Goal: Find contact information: Find contact information

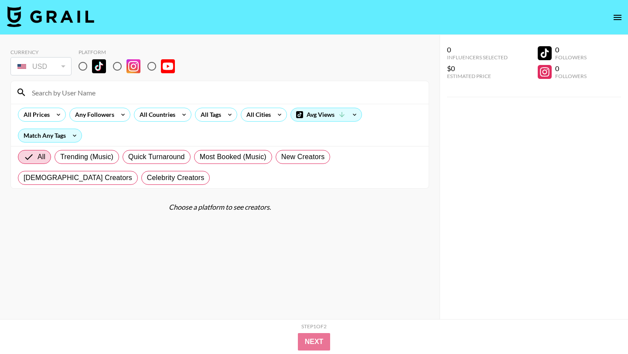
scroll to position [35, 0]
click at [87, 68] on input "radio" at bounding box center [83, 66] width 18 height 18
radio input "true"
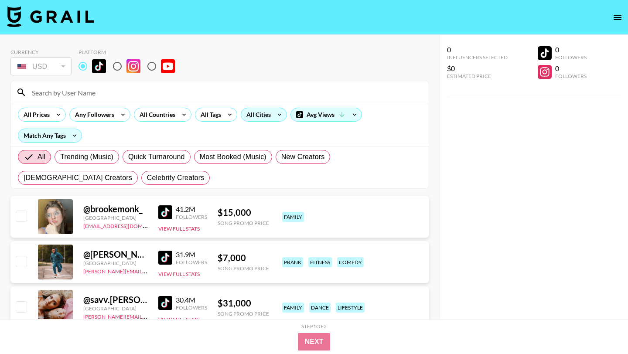
click at [261, 116] on div "All Cities" at bounding box center [256, 114] width 31 height 13
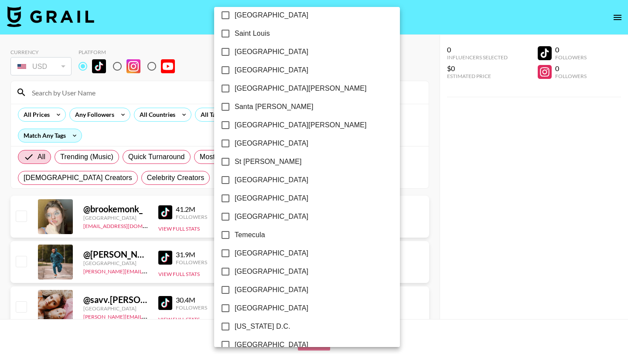
scroll to position [1230, 0]
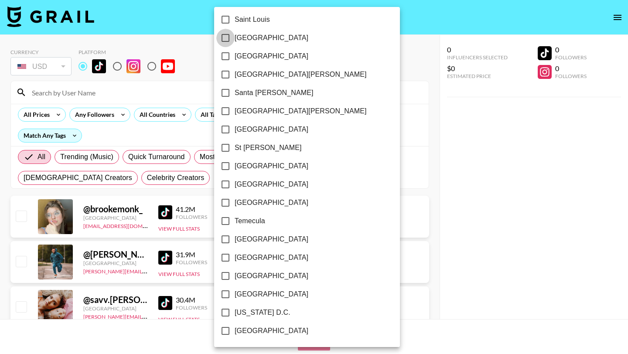
click at [223, 37] on input "[GEOGRAPHIC_DATA]" at bounding box center [225, 38] width 18 height 18
checkbox input "true"
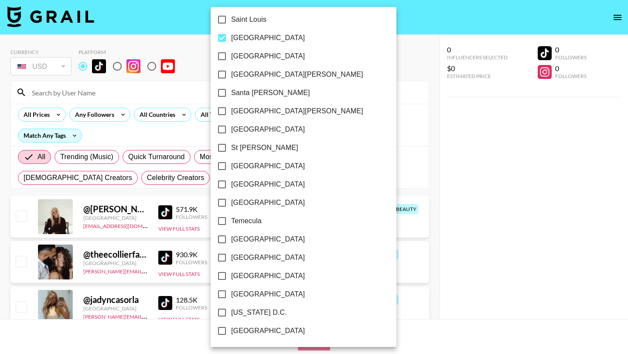
click at [334, 46] on div at bounding box center [314, 177] width 628 height 354
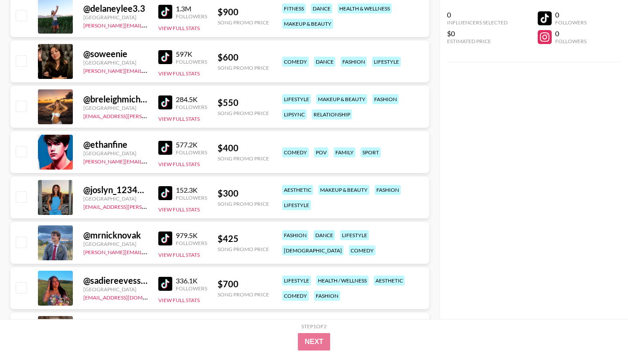
scroll to position [519, 0]
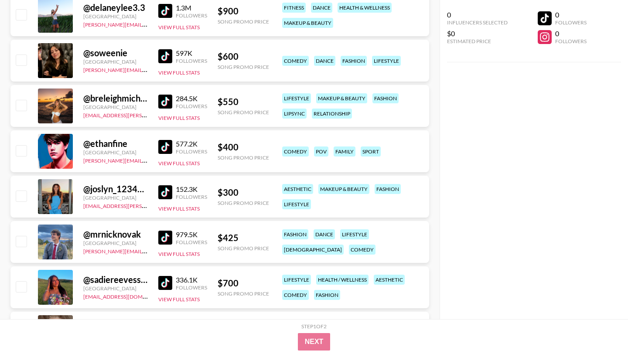
click at [165, 146] on img at bounding box center [165, 147] width 14 height 14
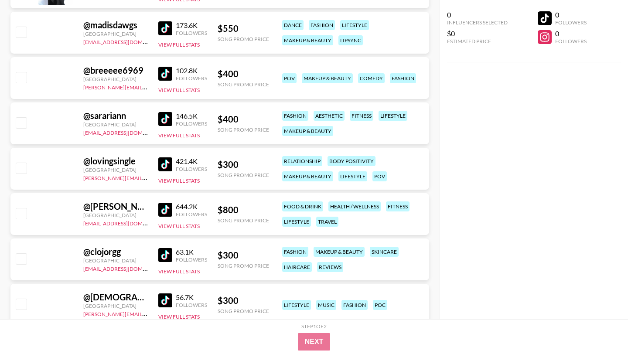
scroll to position [1811, 0]
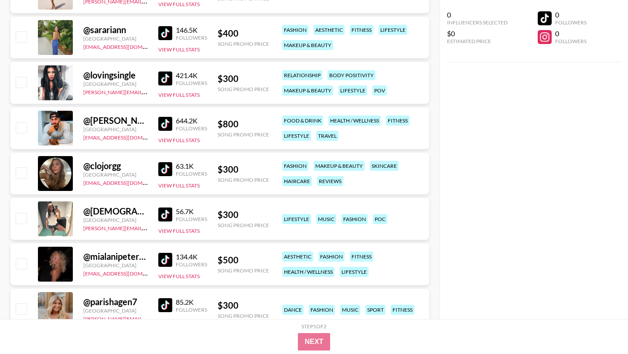
click at [161, 125] on img at bounding box center [165, 124] width 14 height 14
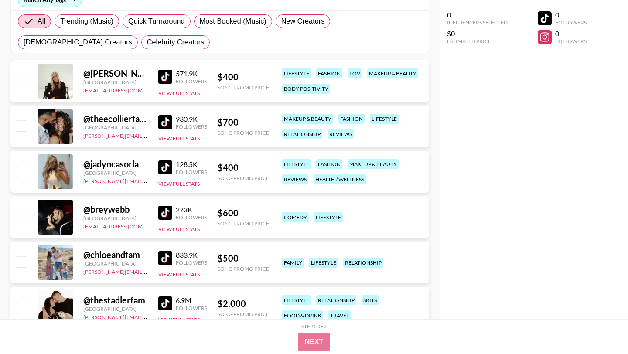
scroll to position [44, 0]
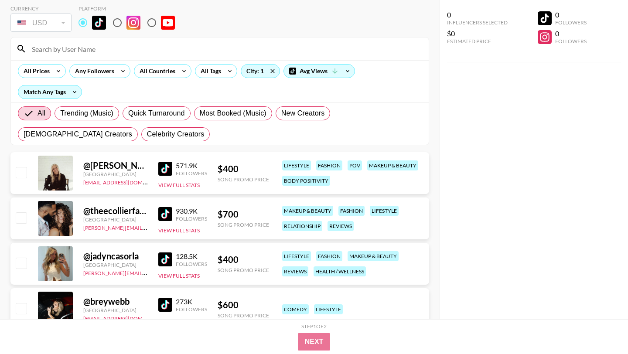
click at [168, 169] on img at bounding box center [165, 169] width 14 height 14
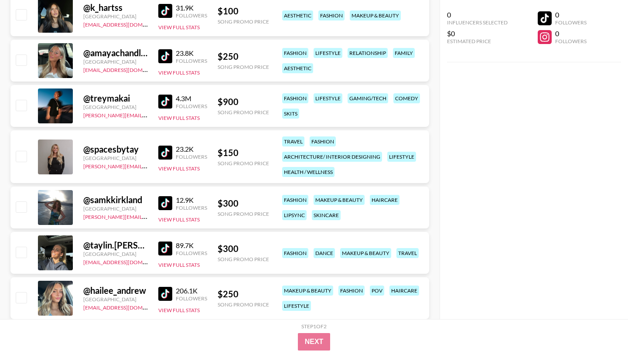
scroll to position [2181, 0]
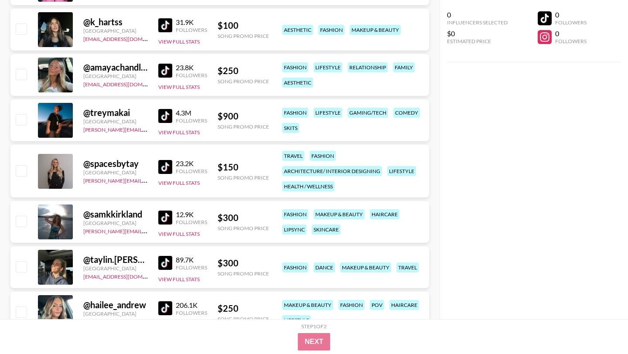
click at [163, 116] on img at bounding box center [165, 116] width 14 height 14
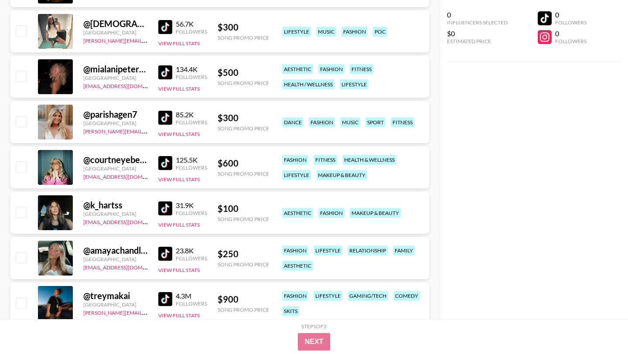
scroll to position [2040, 0]
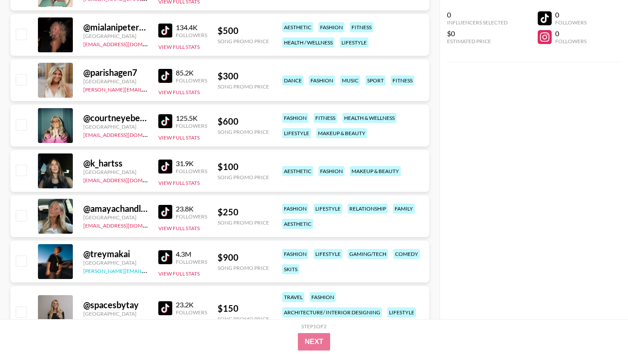
click at [128, 270] on link "[PERSON_NAME][EMAIL_ADDRESS][DOMAIN_NAME]" at bounding box center [147, 270] width 129 height 8
click at [128, 271] on link "[PERSON_NAME][EMAIL_ADDRESS][DOMAIN_NAME]" at bounding box center [147, 270] width 129 height 8
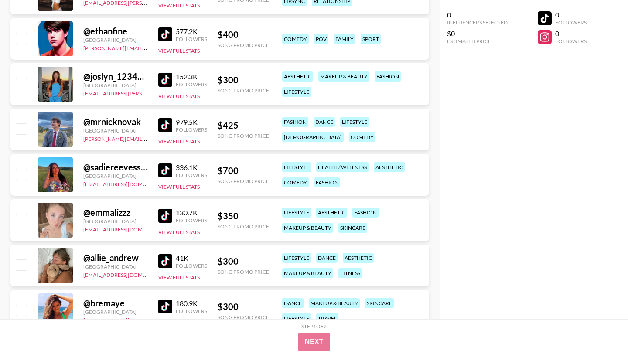
scroll to position [632, 0]
